Goal: Navigation & Orientation: Find specific page/section

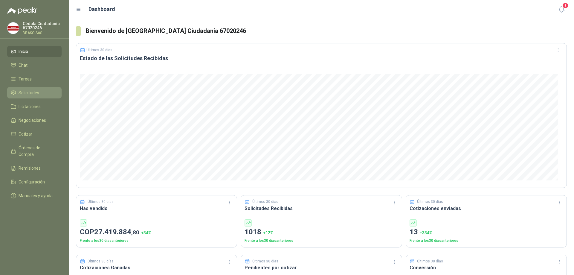
click at [35, 93] on span "Solicitudes" at bounding box center [29, 92] width 21 height 7
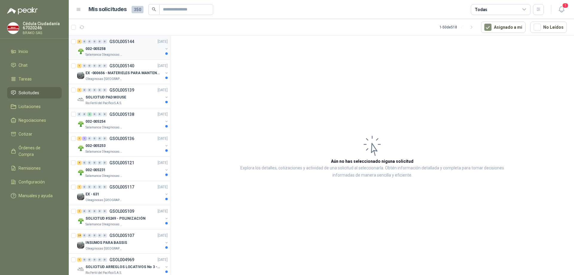
click at [101, 48] on p "002-005258" at bounding box center [96, 49] width 20 height 6
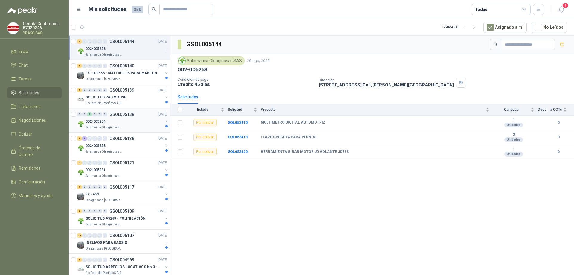
click at [109, 120] on div "002-005254" at bounding box center [124, 121] width 77 height 7
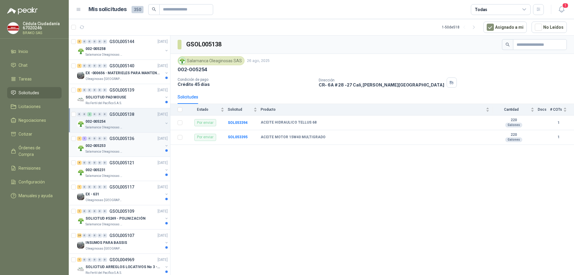
click at [107, 148] on div "002-005253" at bounding box center [124, 145] width 77 height 7
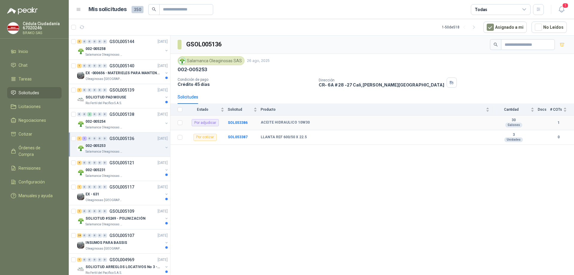
click at [210, 124] on div "Por adjudicar" at bounding box center [205, 122] width 27 height 7
